Goal: Task Accomplishment & Management: Use online tool/utility

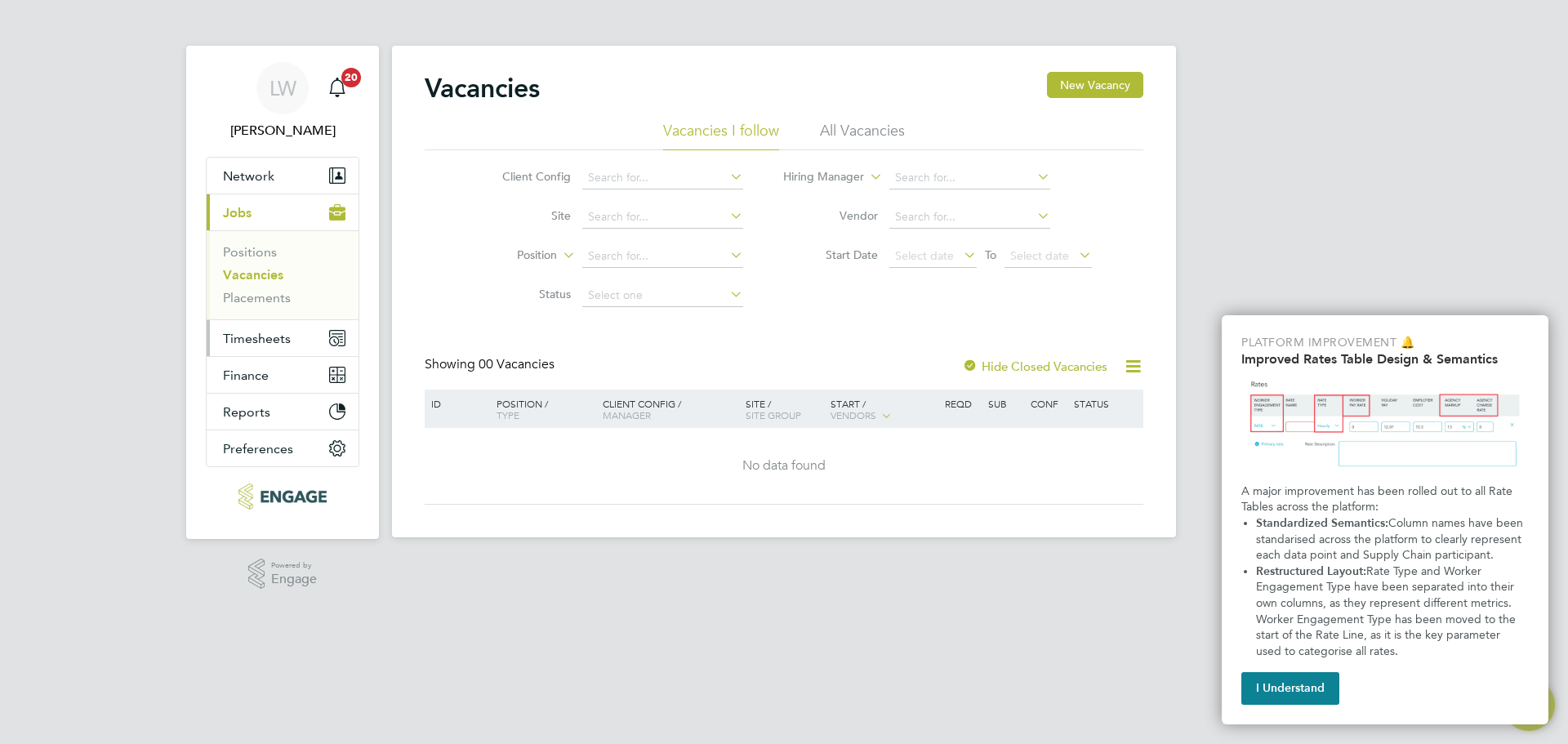
click at [251, 336] on span "Timesheets" at bounding box center [257, 338] width 68 height 16
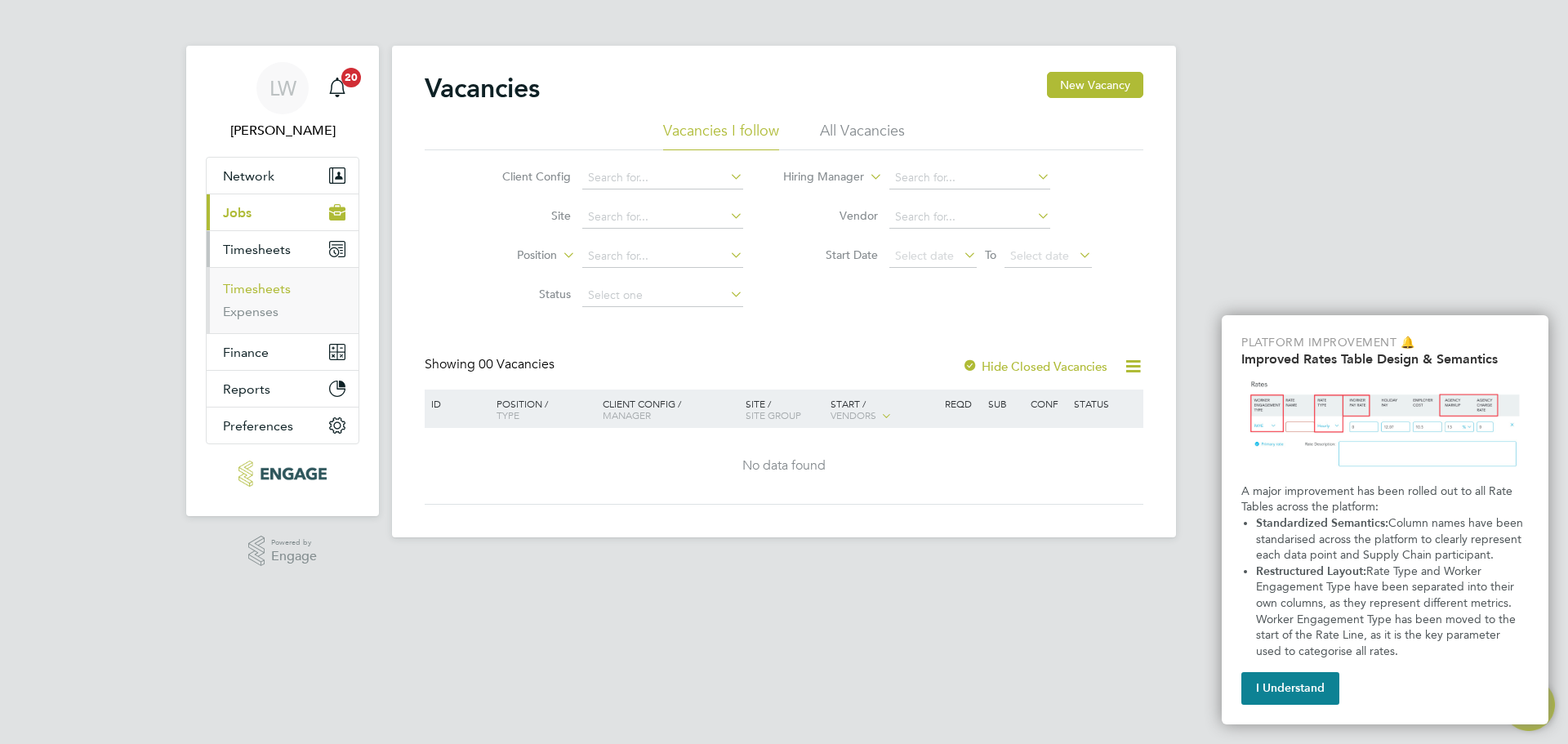
drag, startPoint x: 281, startPoint y: 289, endPoint x: 326, endPoint y: 316, distance: 52.5
click at [281, 289] on link "Timesheets" at bounding box center [257, 288] width 68 height 16
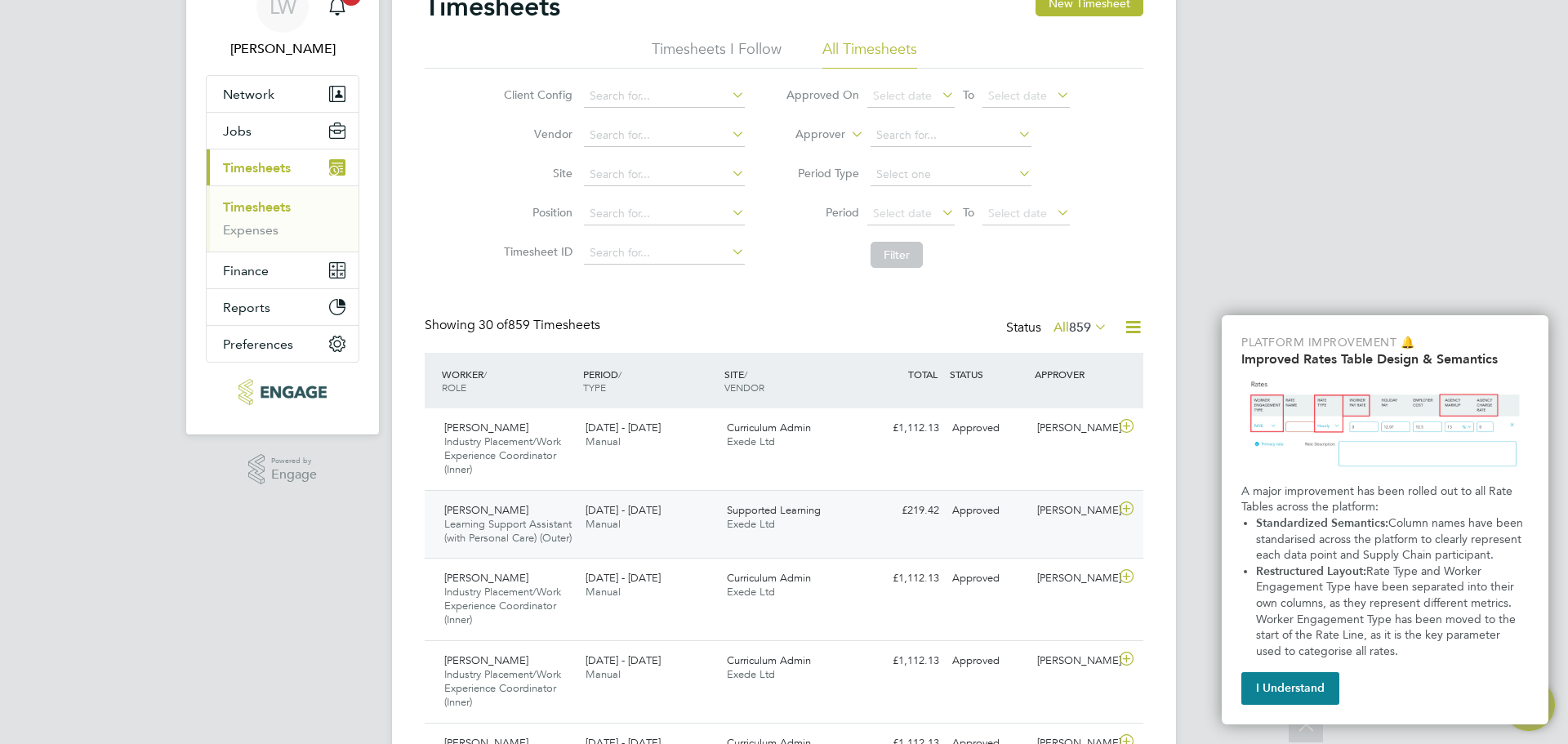
click at [1123, 515] on icon at bounding box center [1126, 509] width 21 height 13
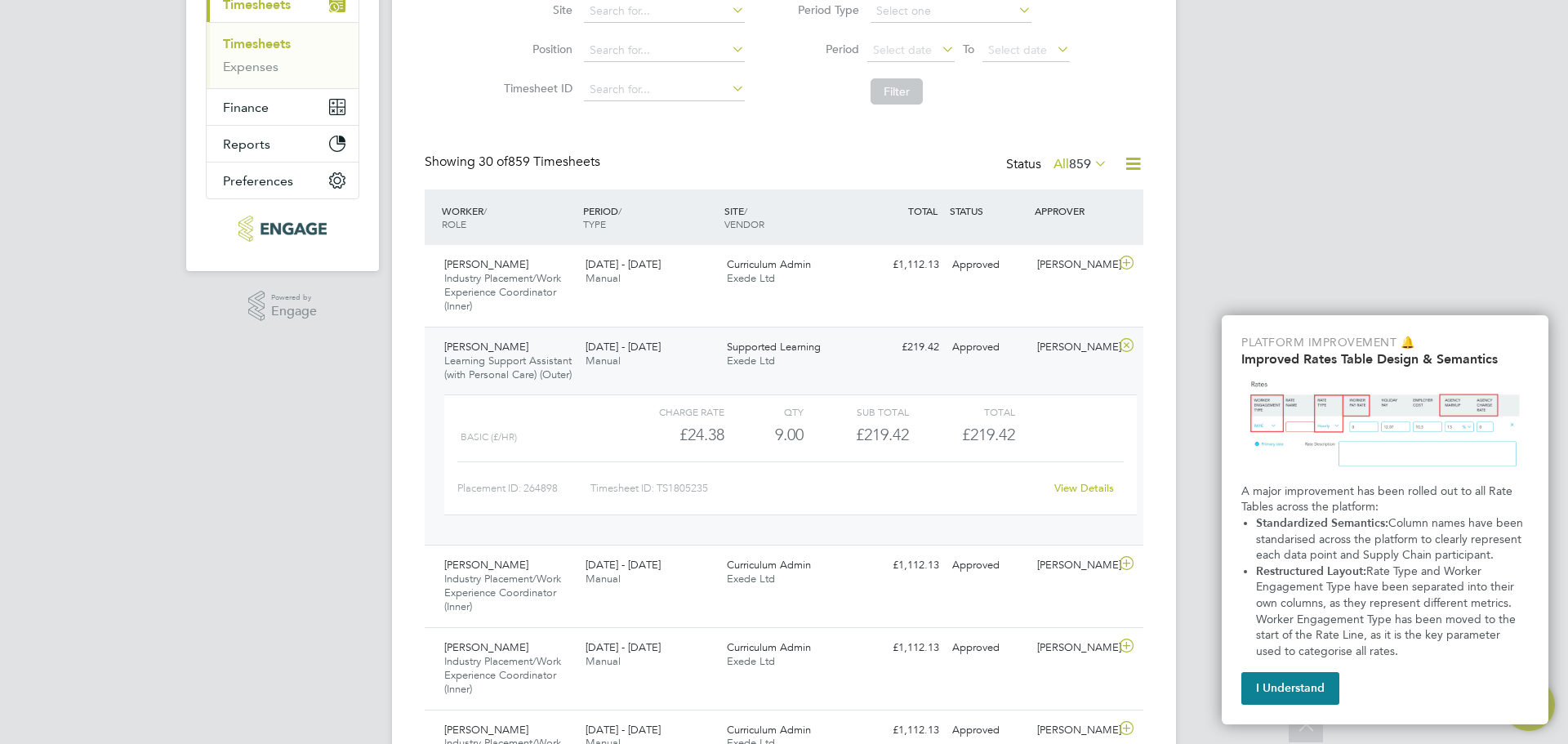
click at [1090, 495] on link "View Details" at bounding box center [1084, 487] width 60 height 14
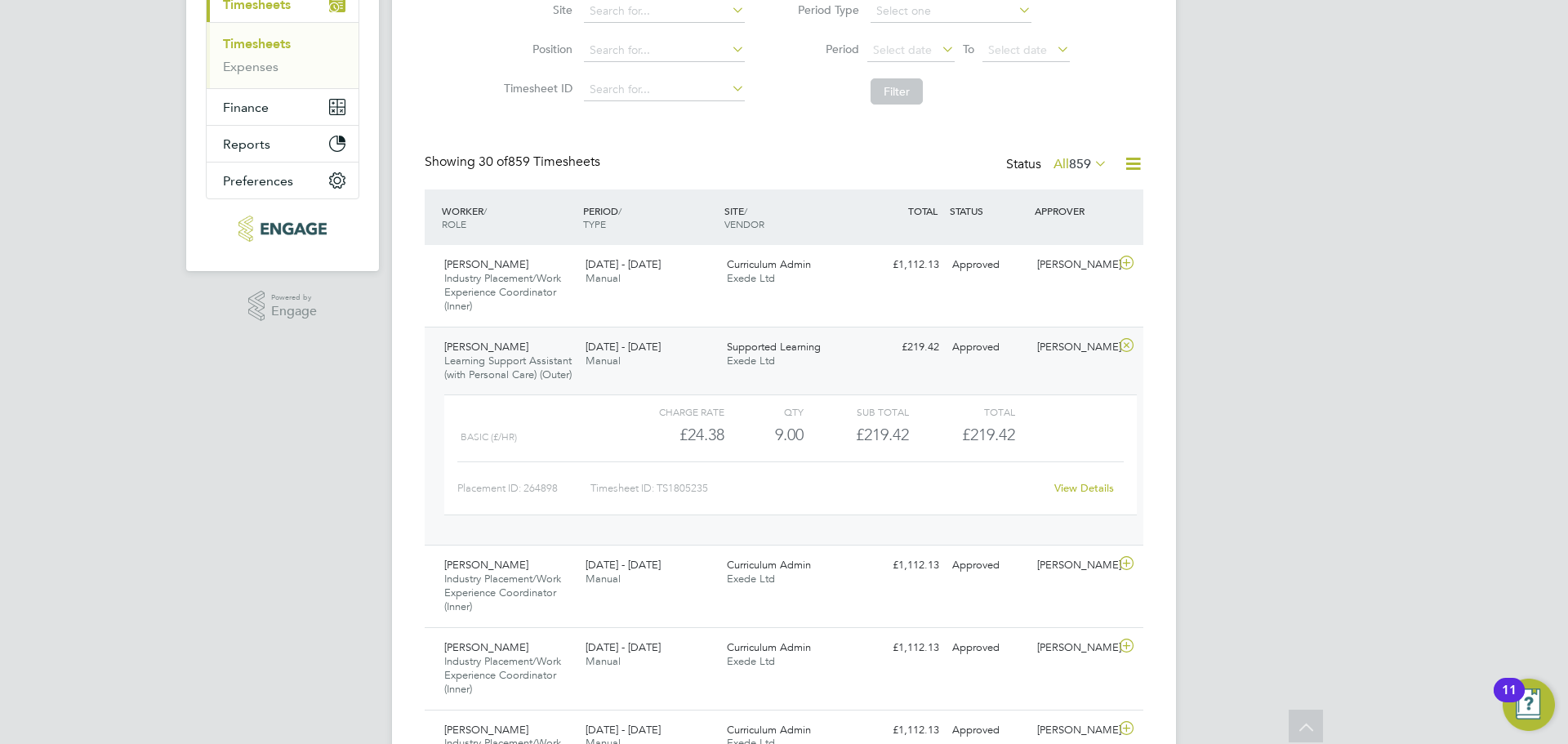
click at [1130, 348] on icon at bounding box center [1126, 345] width 21 height 13
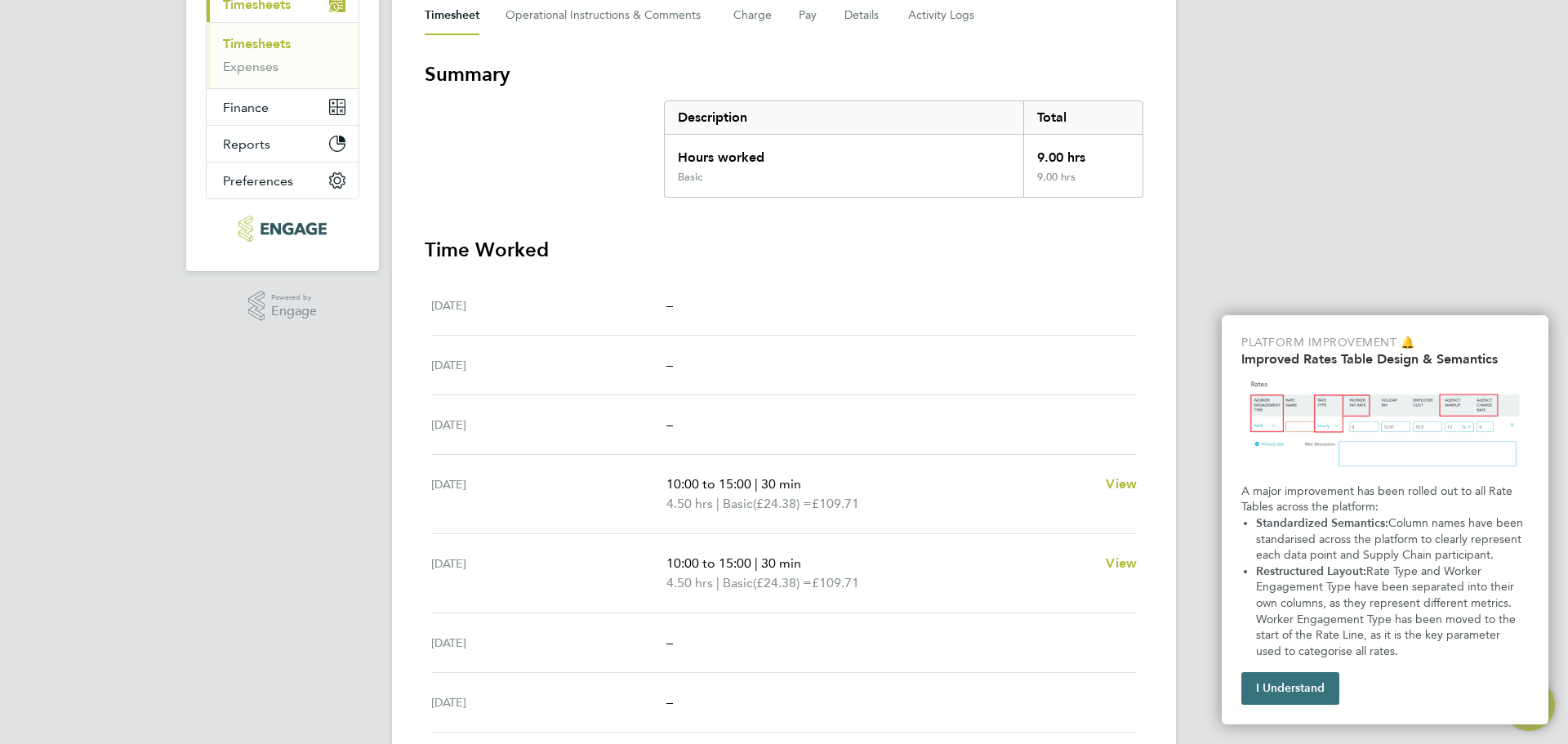
scroll to position [164, 0]
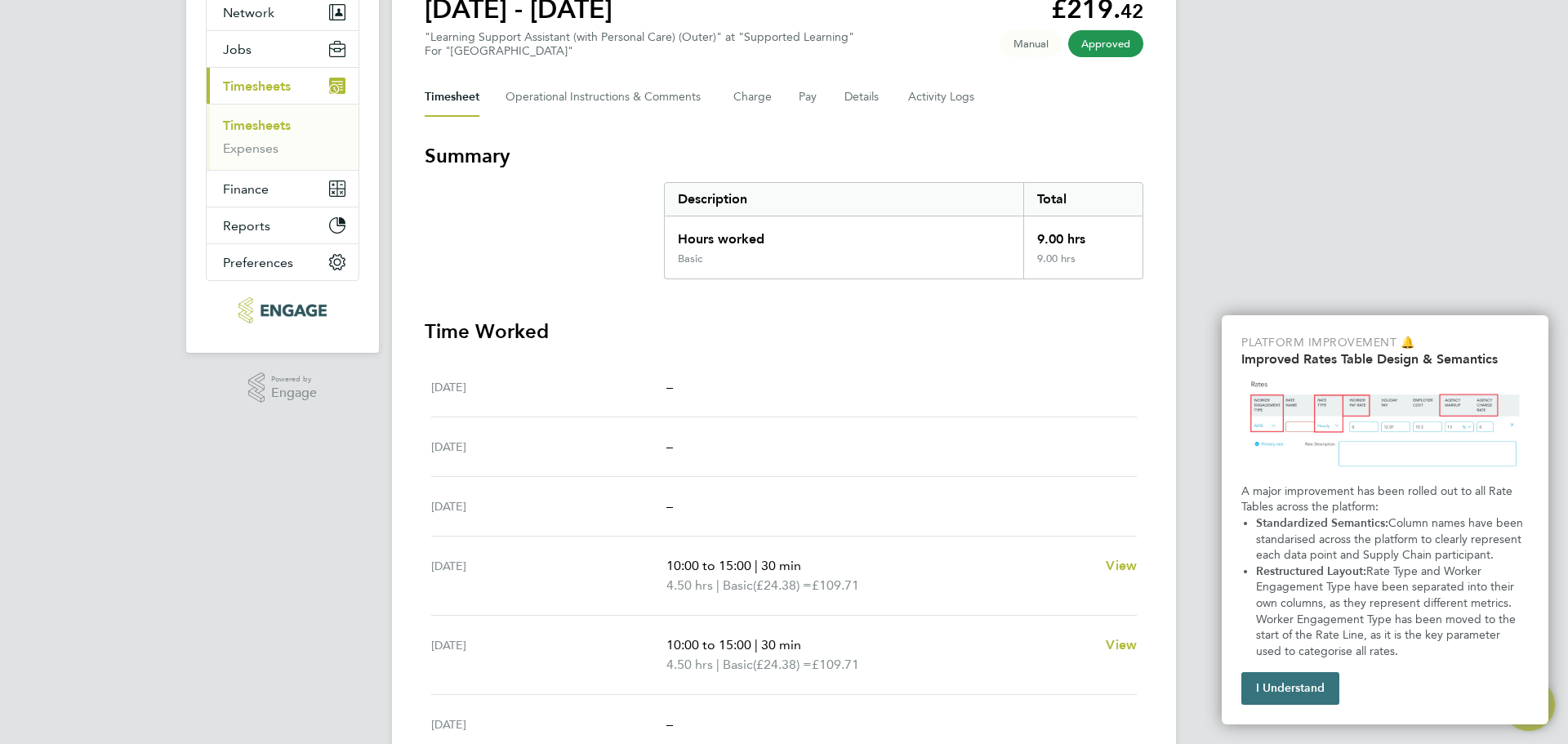
click at [1291, 682] on button "I Understand" at bounding box center [1290, 688] width 98 height 32
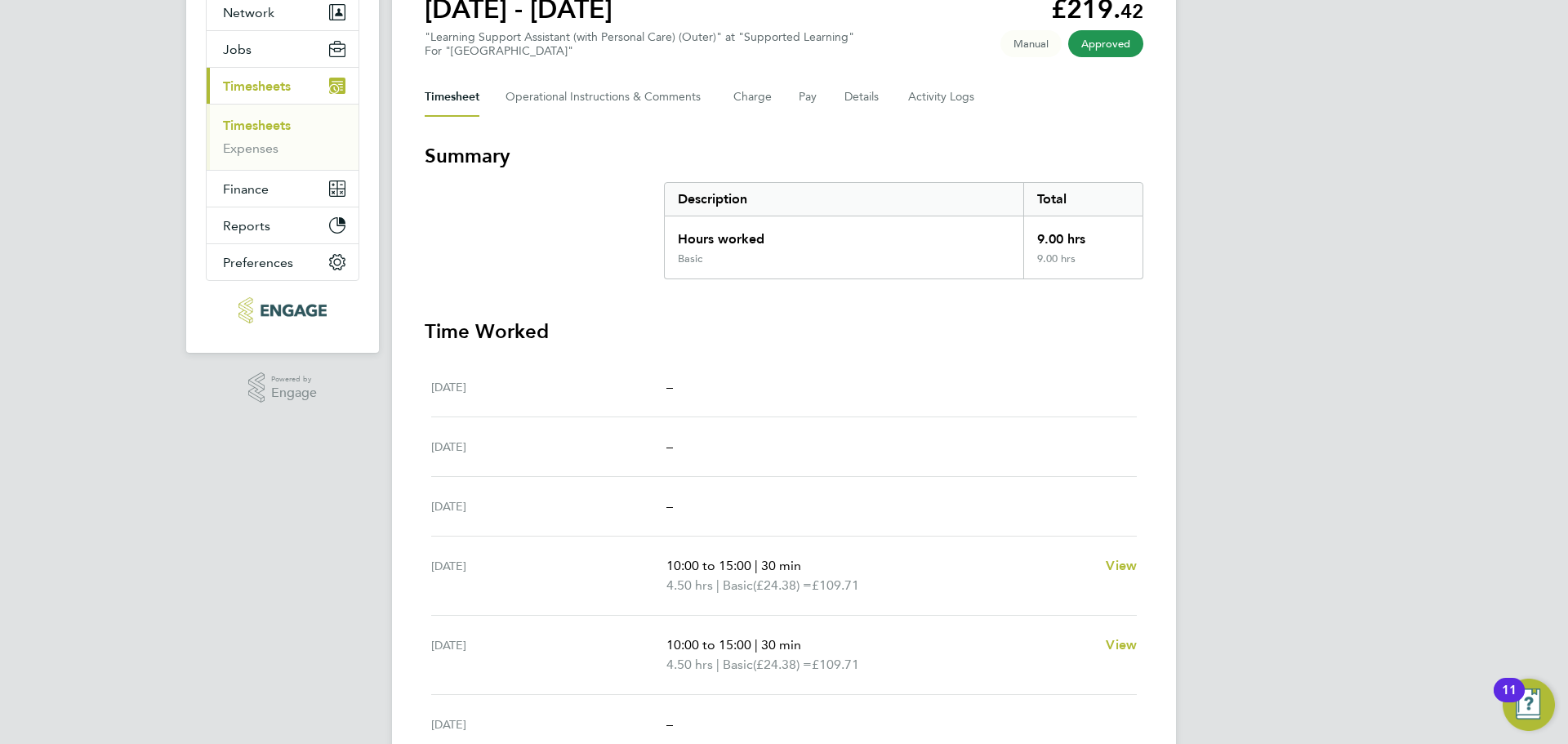
scroll to position [81, 0]
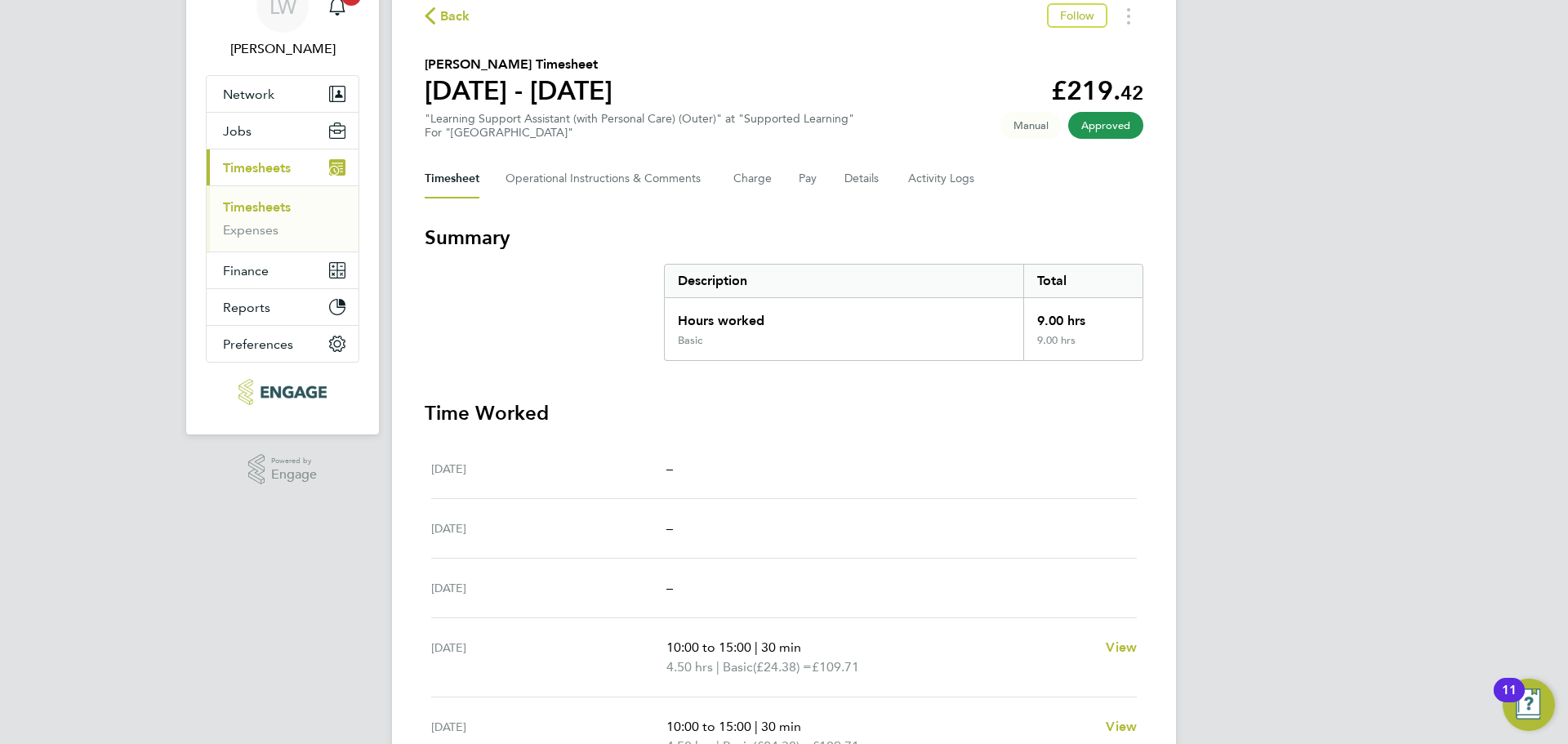
drag, startPoint x: 1085, startPoint y: 512, endPoint x: 687, endPoint y: 527, distance: 398.3
click at [1083, 511] on div "[DATE] –" at bounding box center [783, 529] width 705 height 60
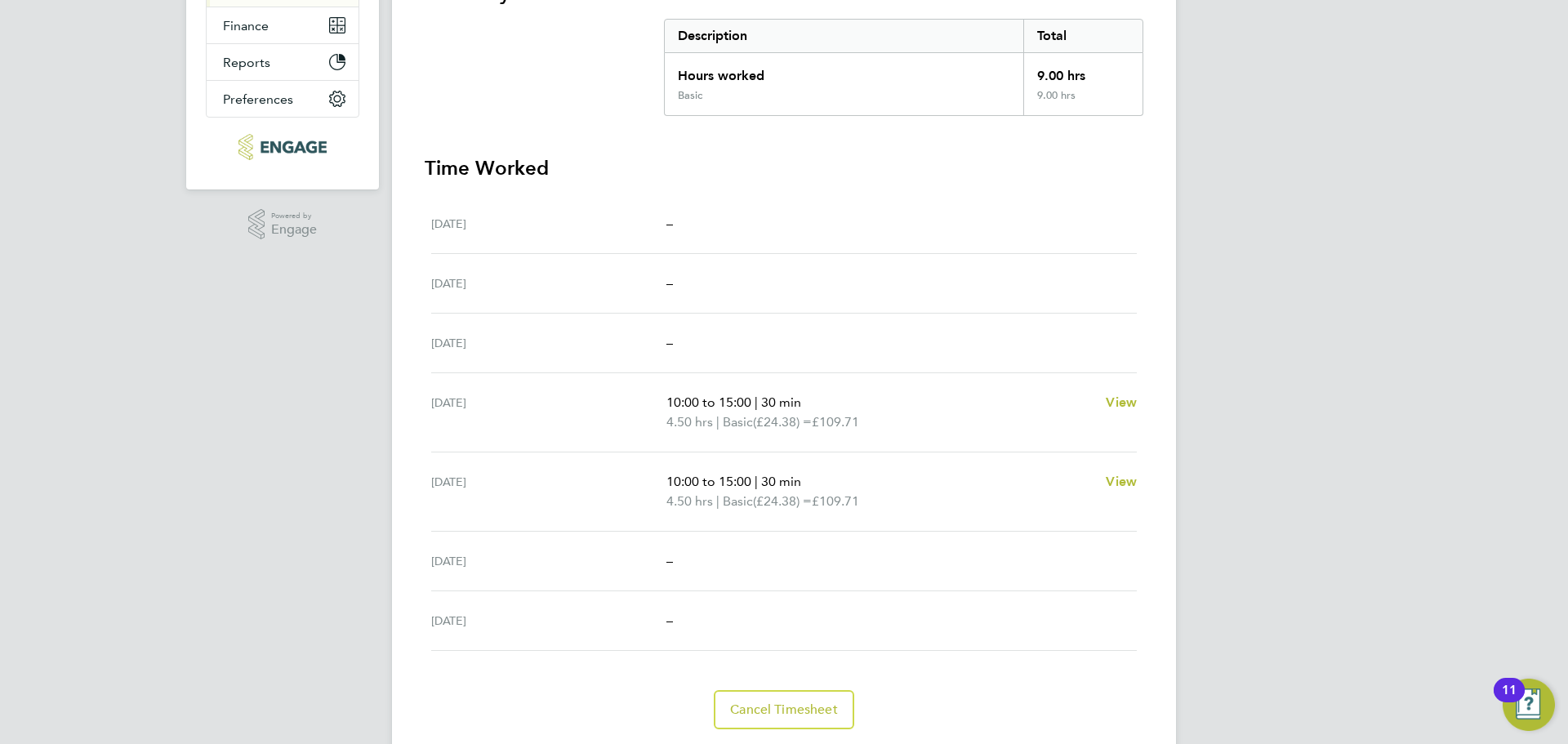
scroll to position [0, 0]
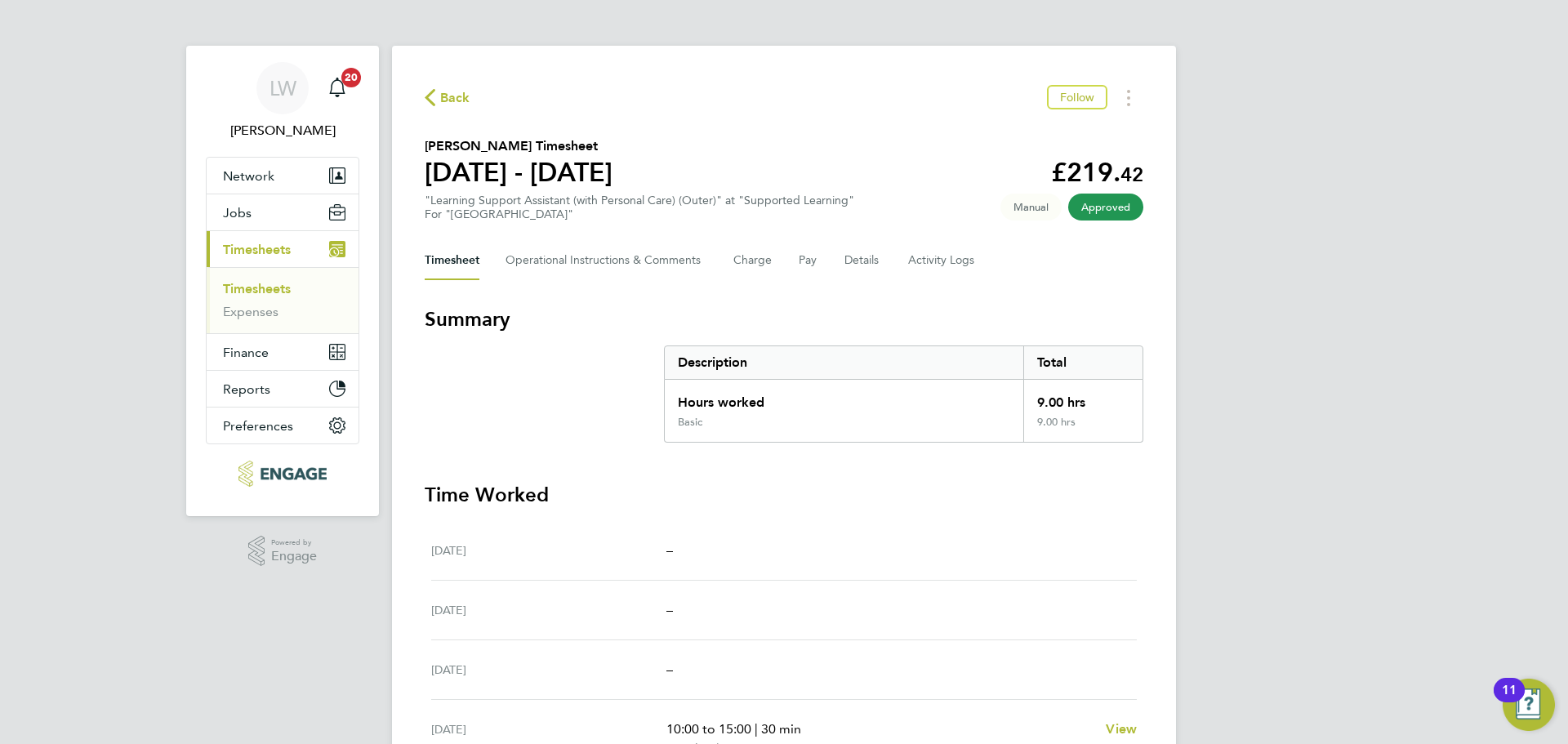
drag, startPoint x: 460, startPoint y: 95, endPoint x: 972, endPoint y: 2, distance: 520.4
click at [460, 95] on span "Back" at bounding box center [455, 98] width 30 height 20
